Goal: Check status: Check status

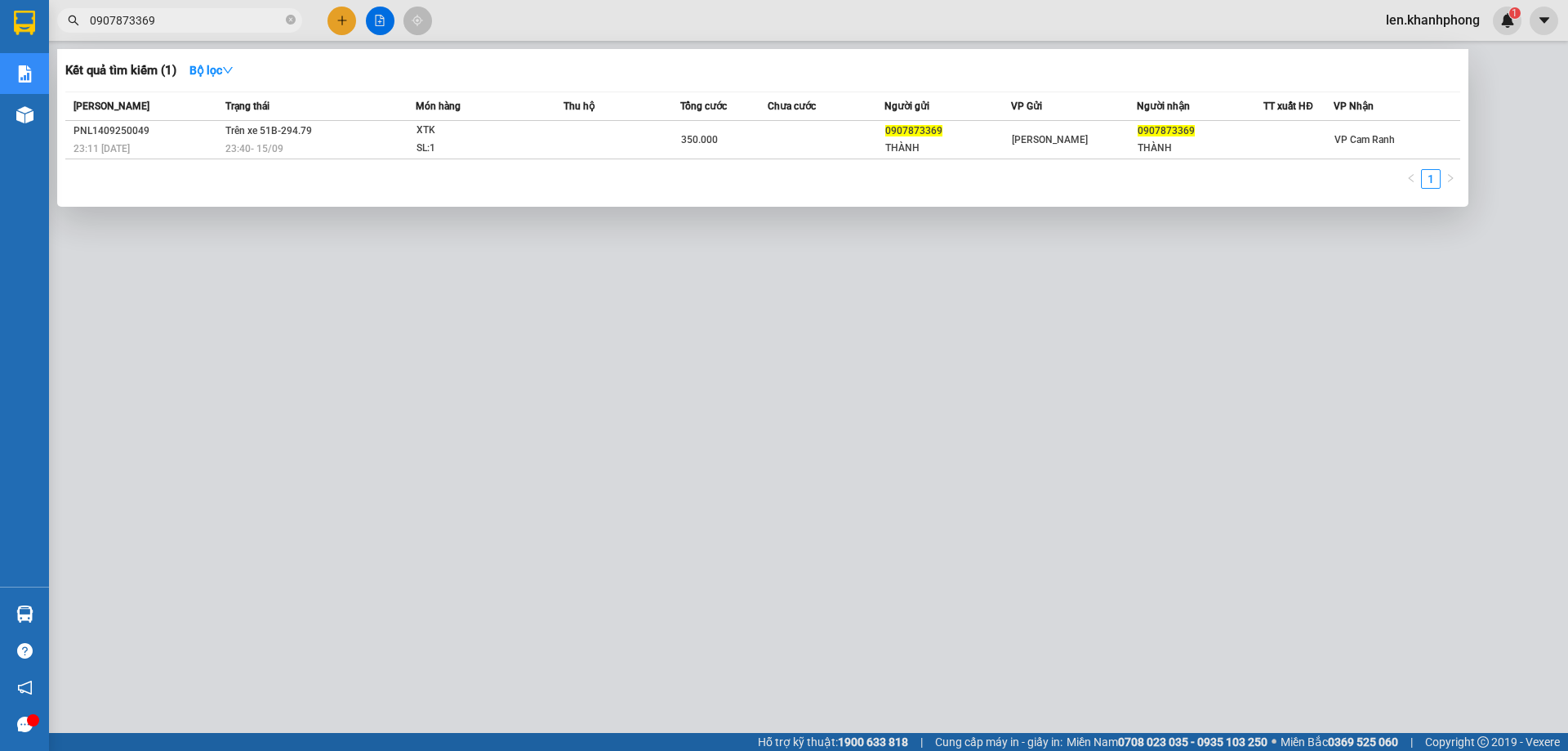
click at [199, 13] on input "0907873369" at bounding box center [186, 20] width 193 height 18
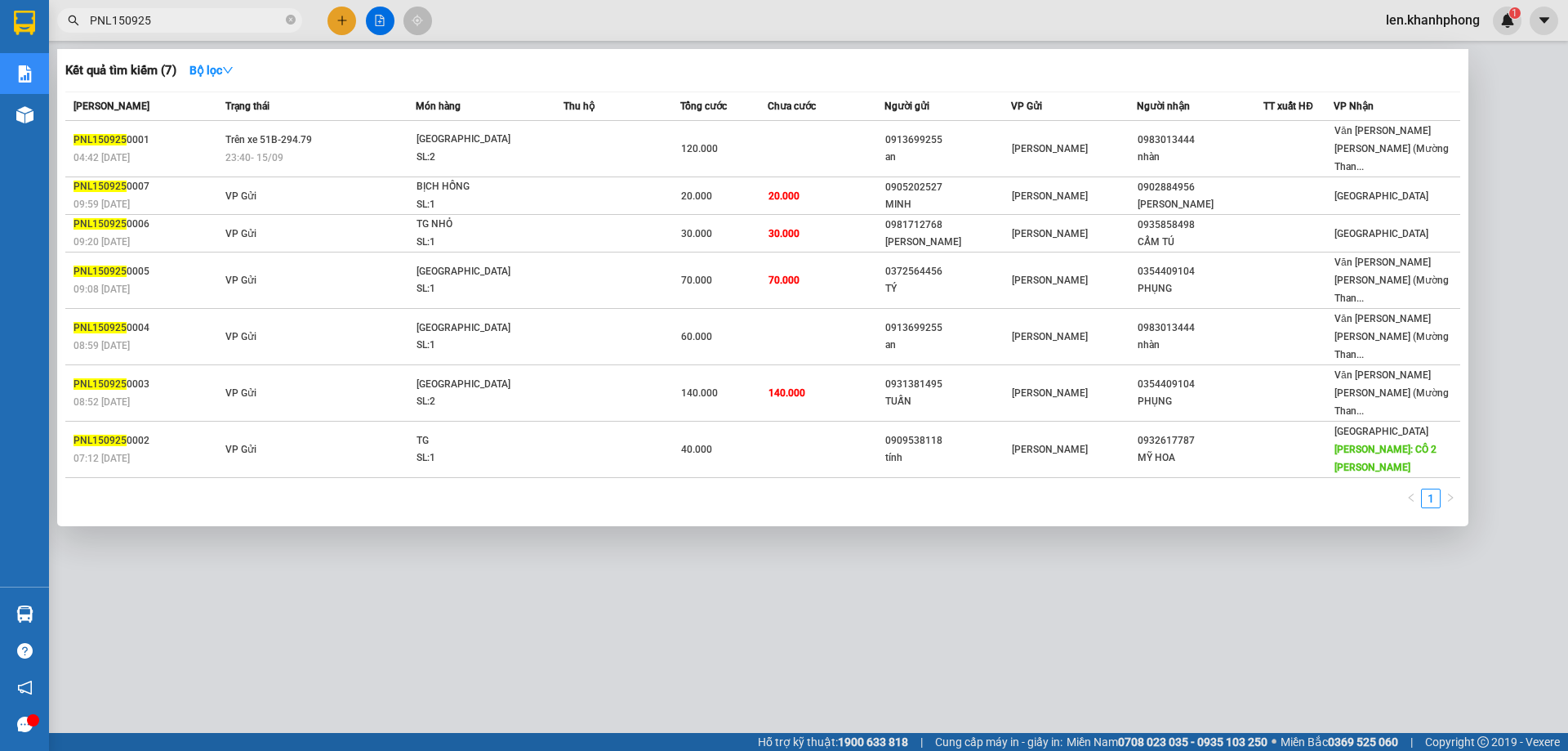
drag, startPoint x: 109, startPoint y: 17, endPoint x: 73, endPoint y: 21, distance: 36.2
click at [73, 21] on div "PNL150925" at bounding box center [159, 20] width 318 height 25
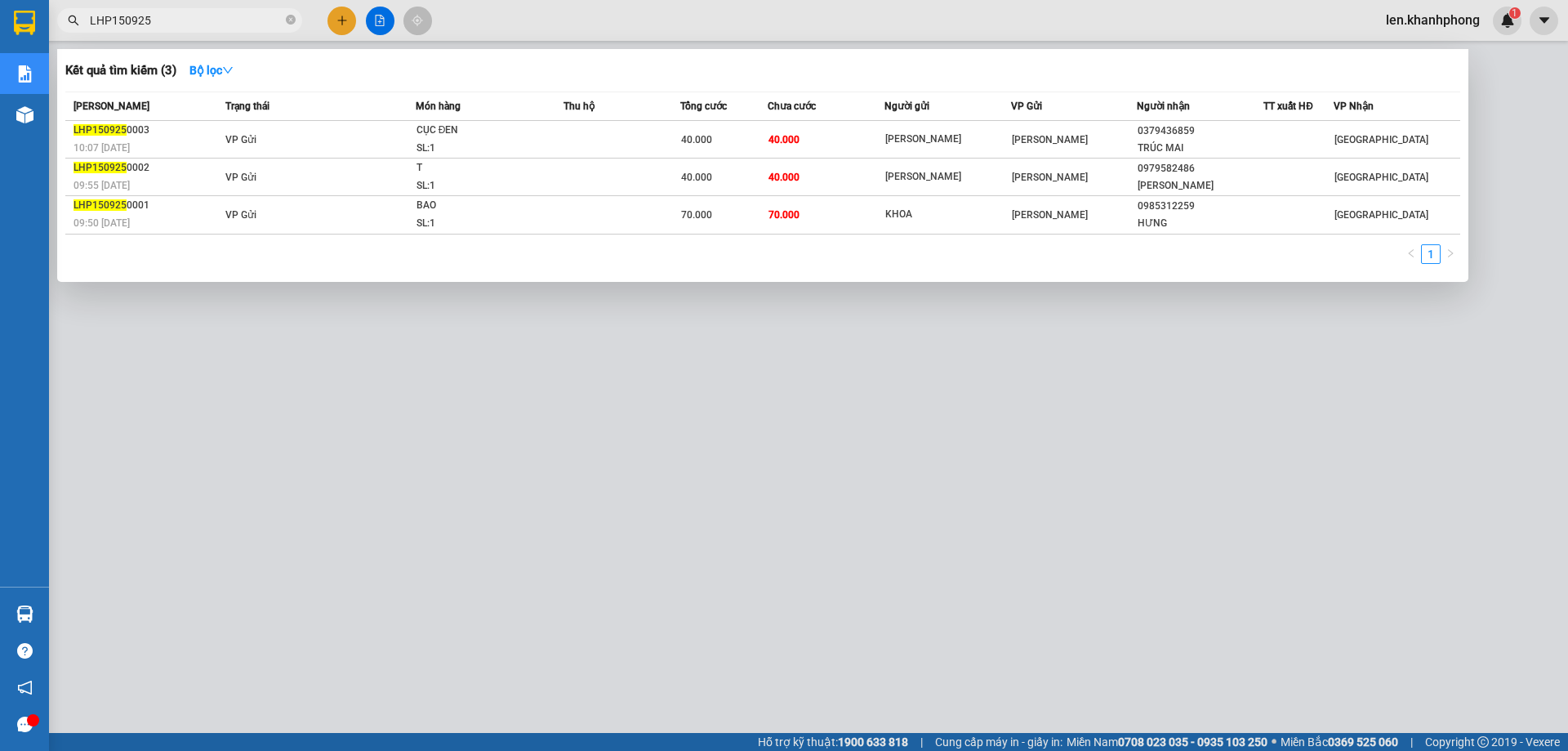
click at [764, 627] on div at bounding box center [784, 375] width 1568 height 751
click at [125, 19] on input "LHP150925" at bounding box center [186, 20] width 193 height 18
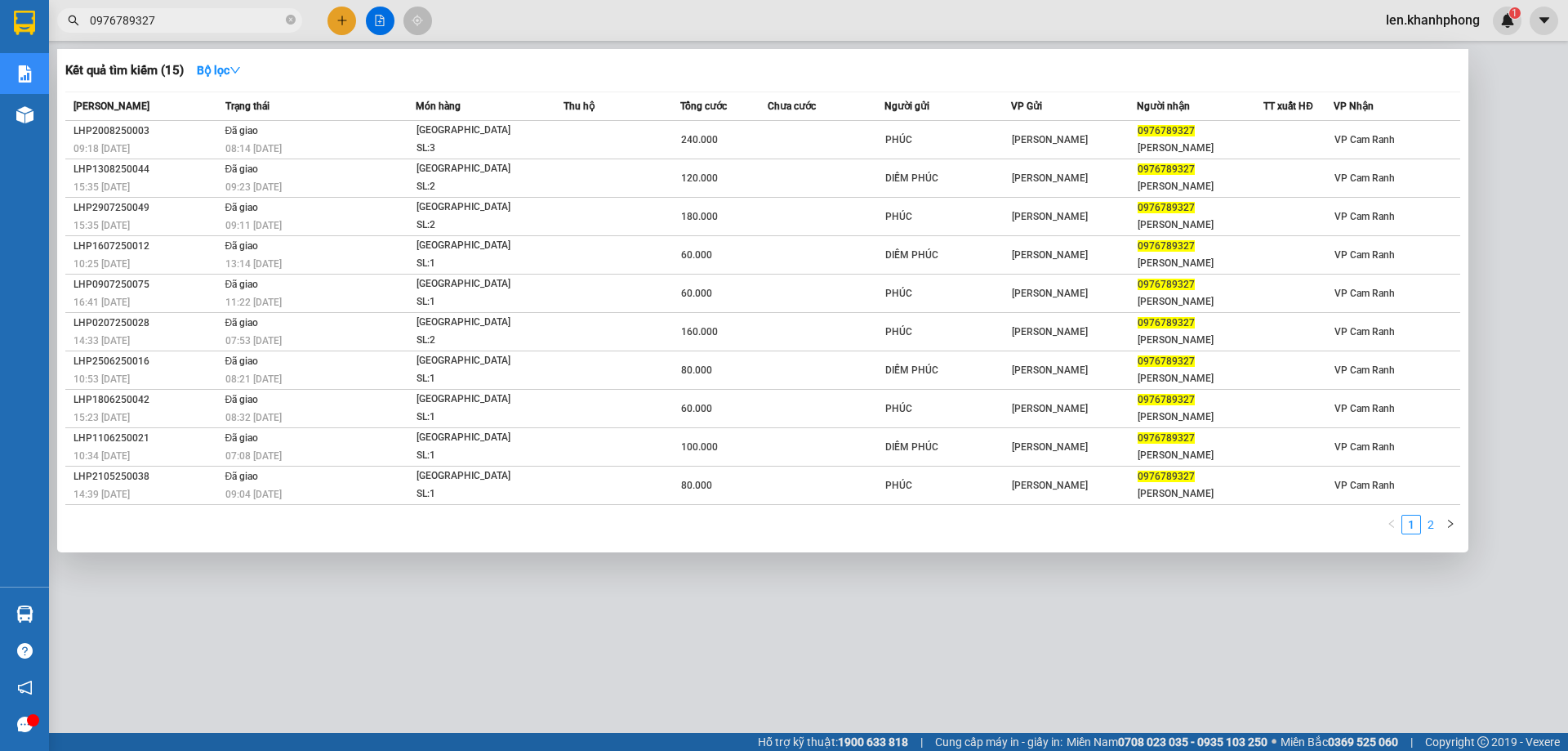
type input "0976789327"
click at [1434, 527] on link "2" at bounding box center [1430, 524] width 18 height 18
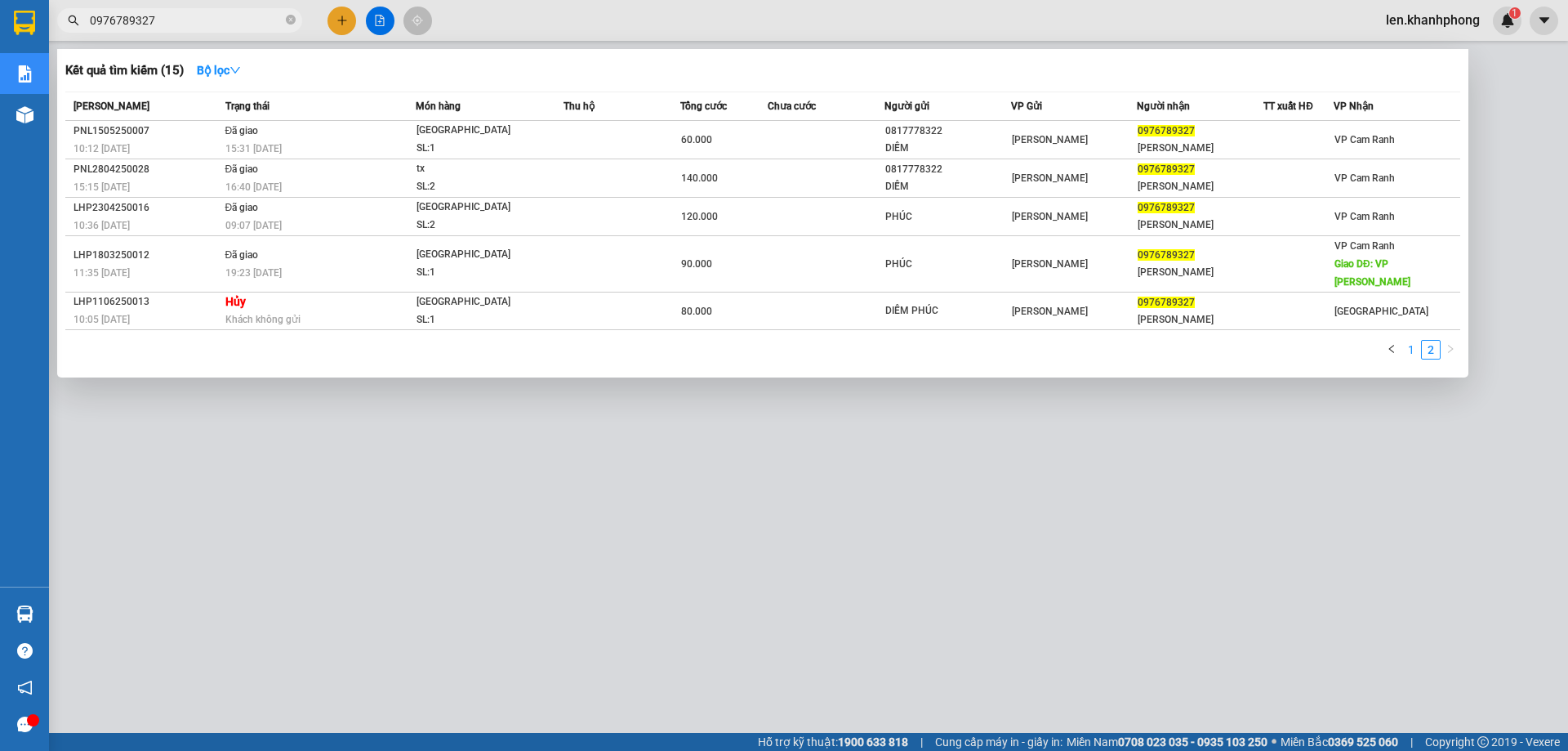
click at [1413, 341] on link "1" at bounding box center [1411, 350] width 18 height 18
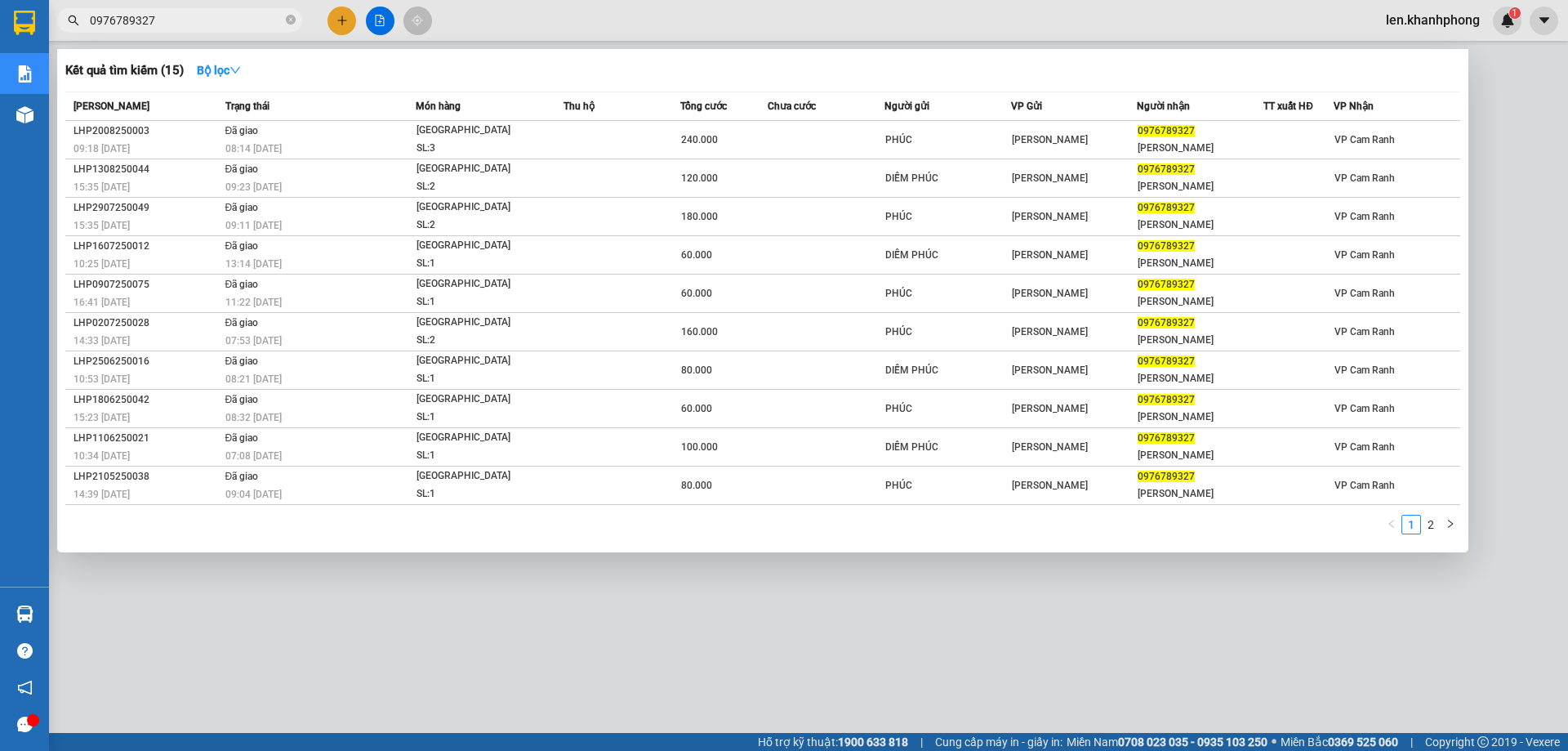
click at [268, 631] on div at bounding box center [784, 375] width 1568 height 751
click at [169, 26] on input "0976789327" at bounding box center [186, 20] width 193 height 18
